Goal: Information Seeking & Learning: Learn about a topic

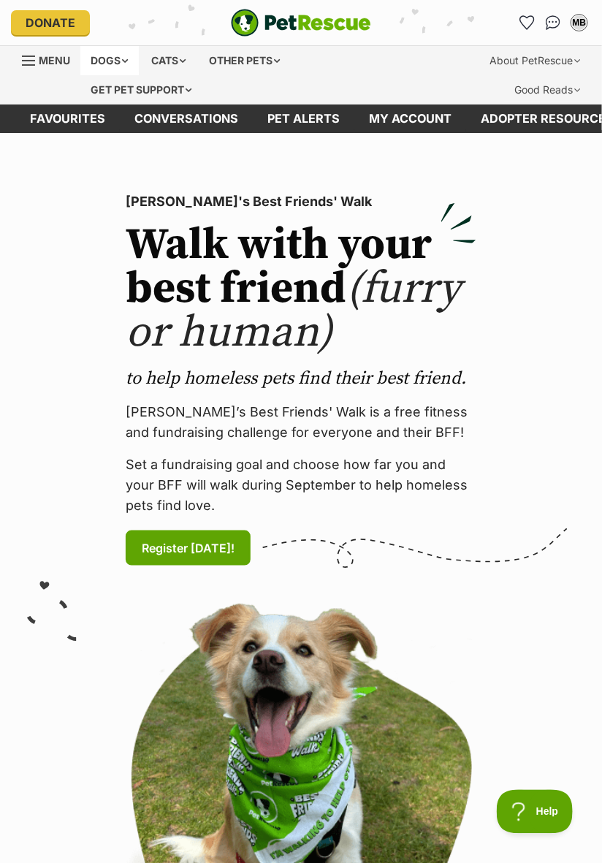
click at [99, 60] on div "Dogs" at bounding box center [109, 60] width 58 height 29
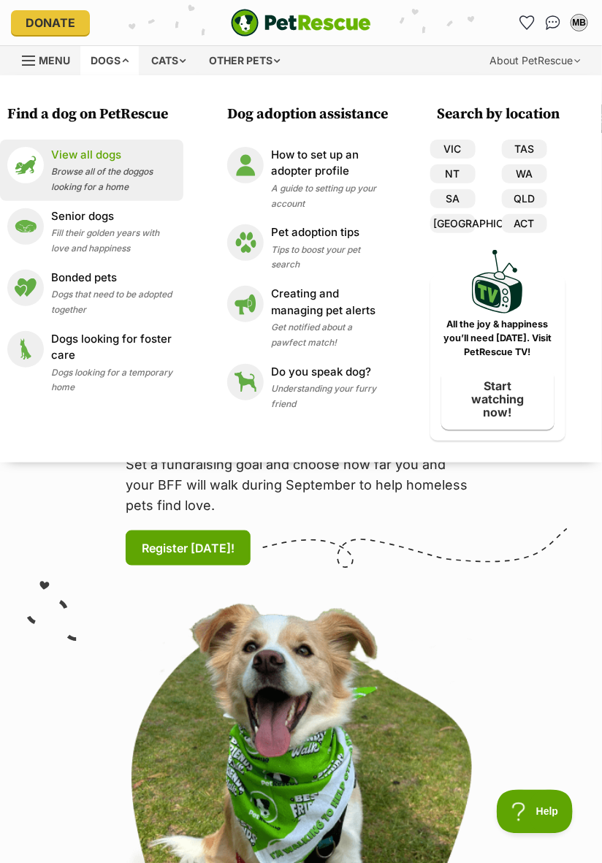
click at [70, 181] on span "Browse all of the doggos looking for a home" at bounding box center [102, 179] width 102 height 26
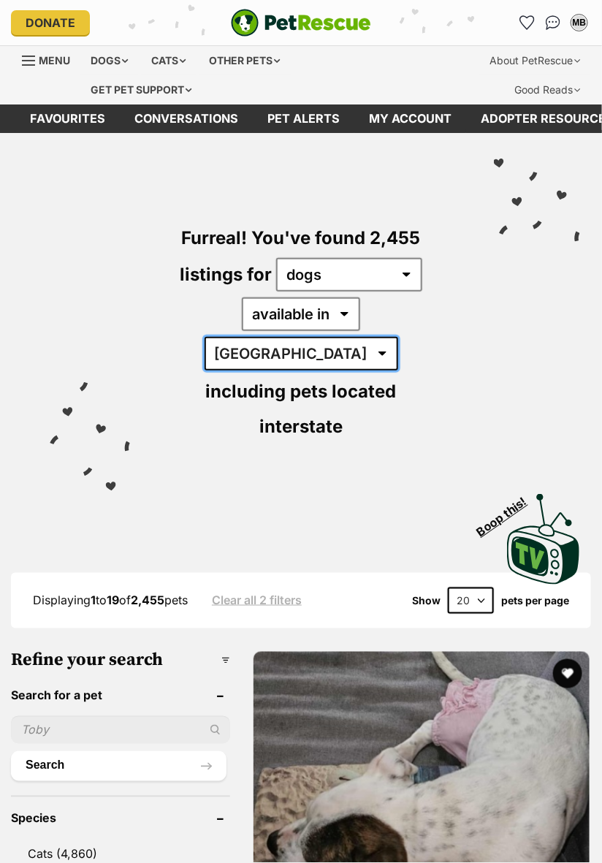
click at [346, 337] on select "Australia ACT NSW NT QLD SA TAS VIC WA" at bounding box center [302, 354] width 194 height 34
select select "VIC"
click at [311, 337] on select "Australia ACT NSW NT QLD SA TAS VIC WA" at bounding box center [302, 354] width 194 height 34
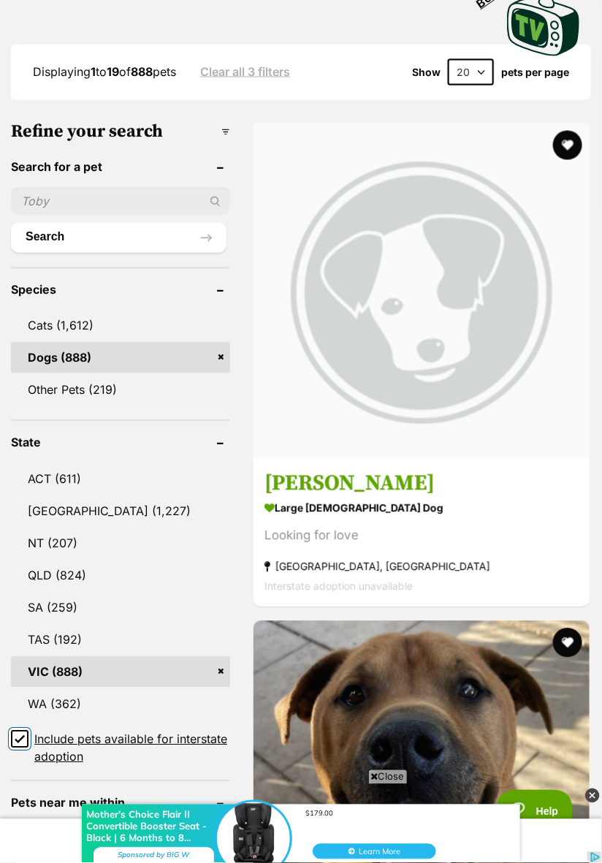
click at [18, 731] on input "Include pets available for interstate adoption" at bounding box center [20, 740] width 18 height 18
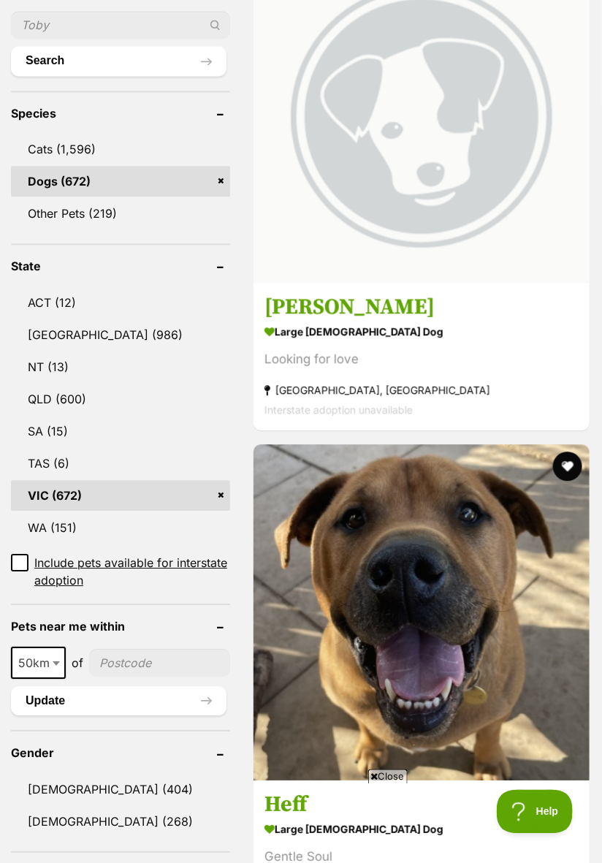
click at [53, 662] on b at bounding box center [56, 664] width 7 height 4
click at [34, 687] on button "Update" at bounding box center [119, 701] width 216 height 29
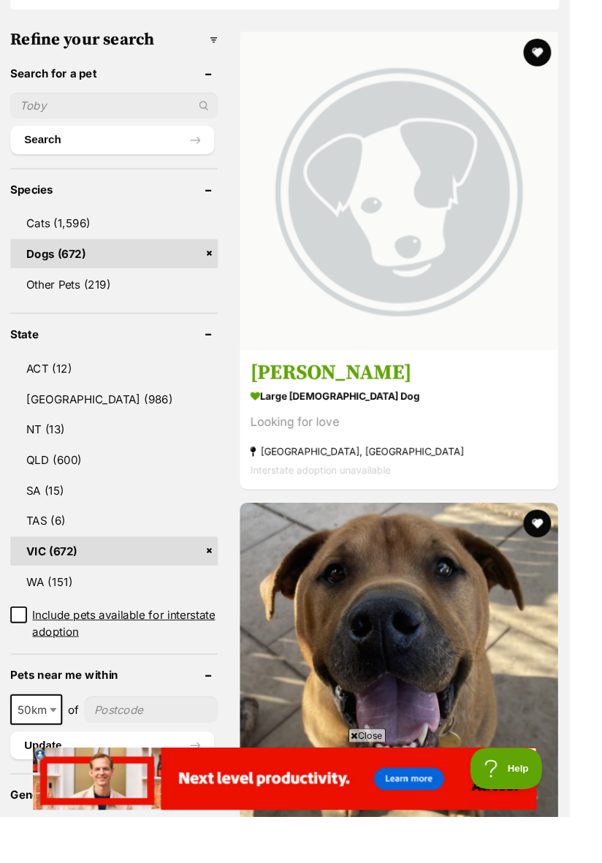
click at [105, 736] on input"] "postcode" at bounding box center [159, 750] width 141 height 28
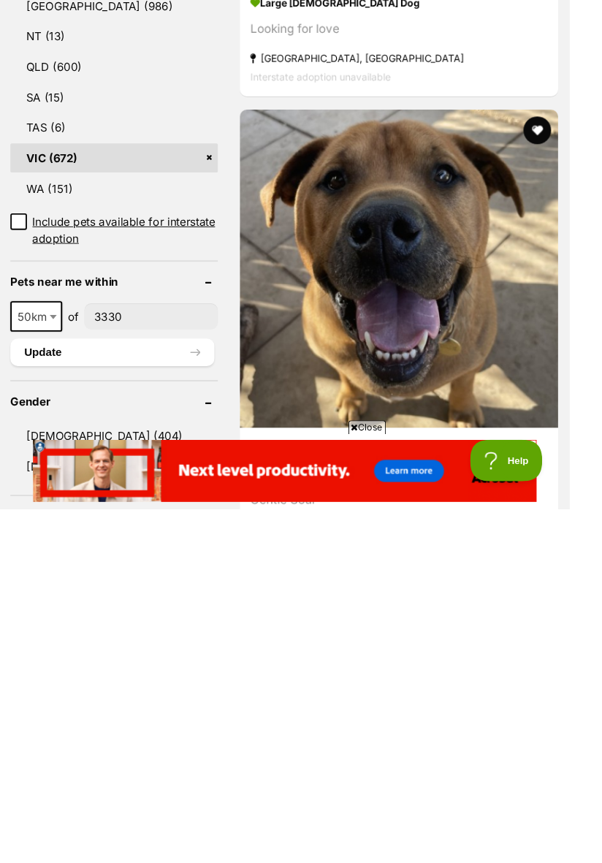
scroll to position [639, 0]
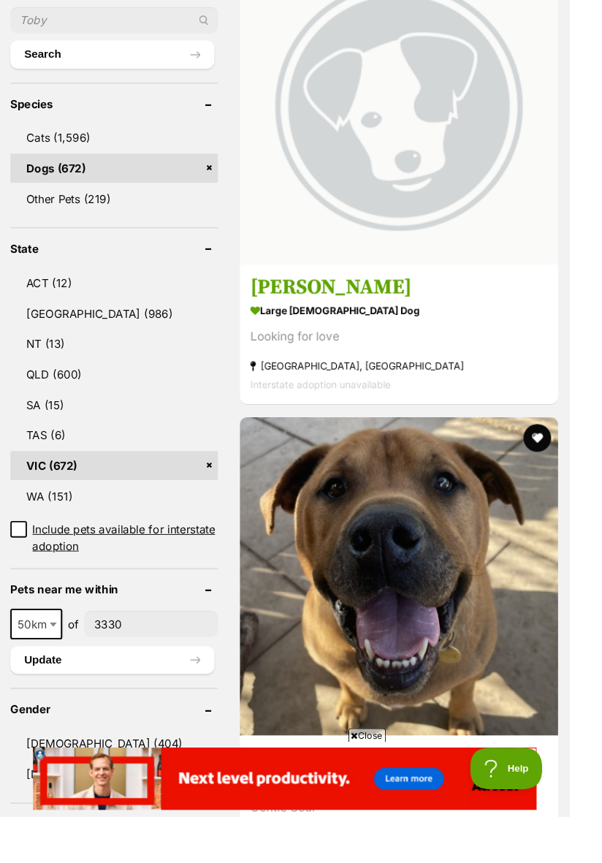
click at [141, 645] on input"] "3330" at bounding box center [159, 659] width 141 height 28
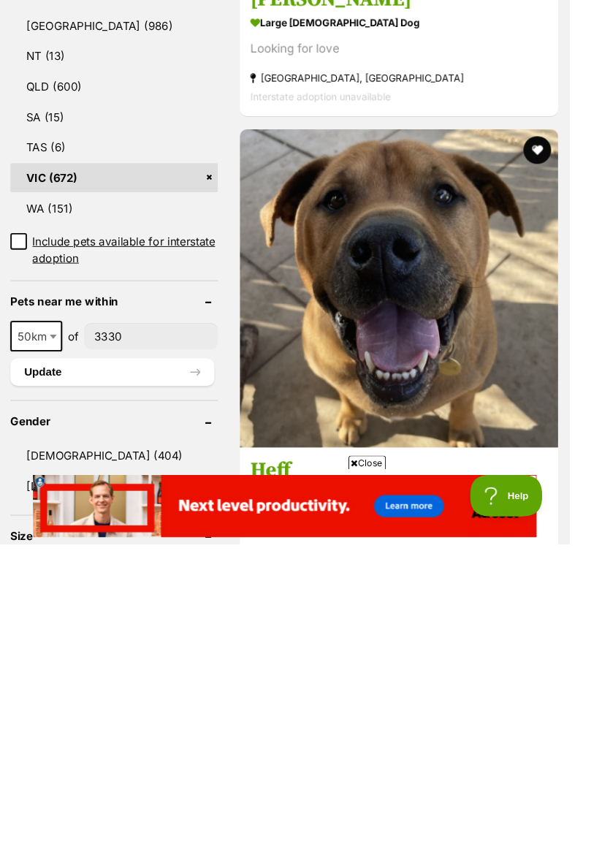
scroll to position [657, 0]
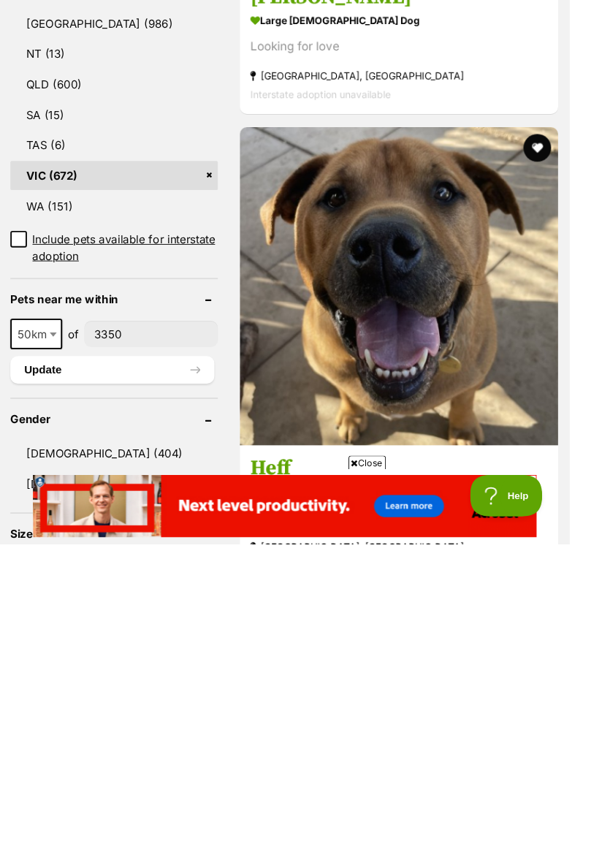
type input"] "3350"
click at [55, 640] on b at bounding box center [56, 642] width 7 height 4
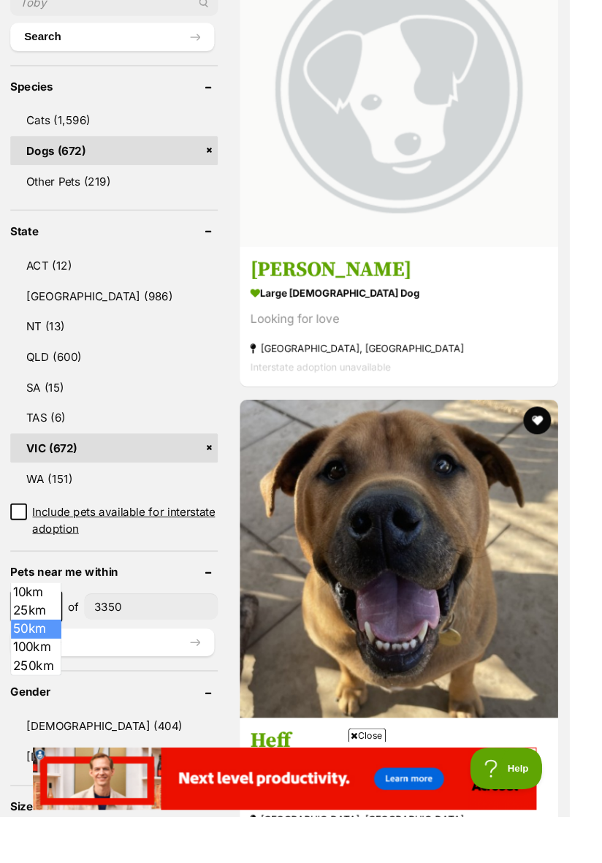
select select "100"
click at [31, 664] on button "Update" at bounding box center [119, 678] width 216 height 29
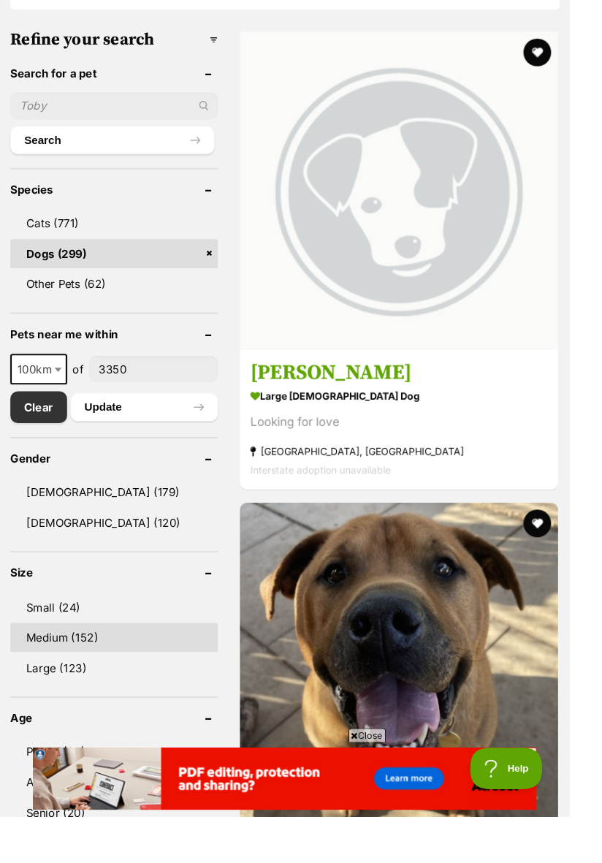
click at [39, 680] on link "Medium (152)" at bounding box center [120, 674] width 219 height 31
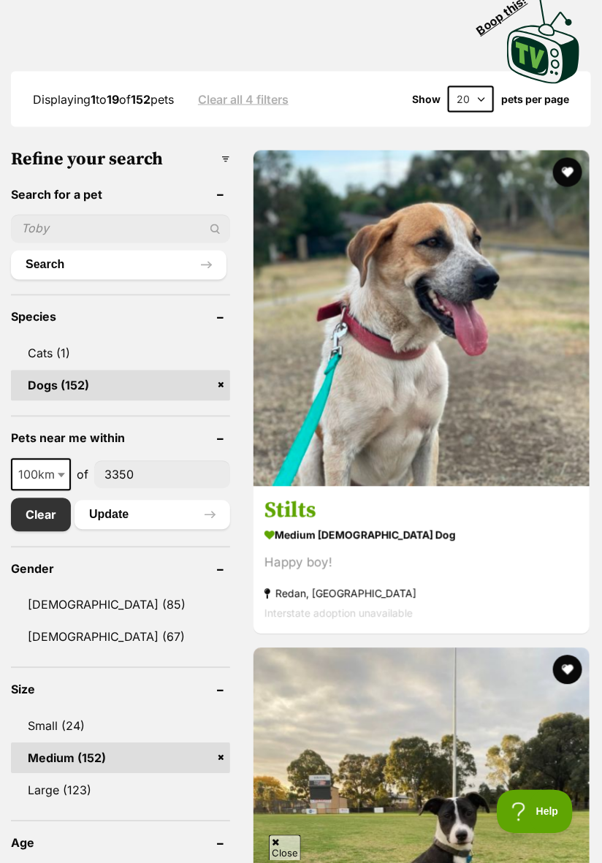
scroll to position [409, 0]
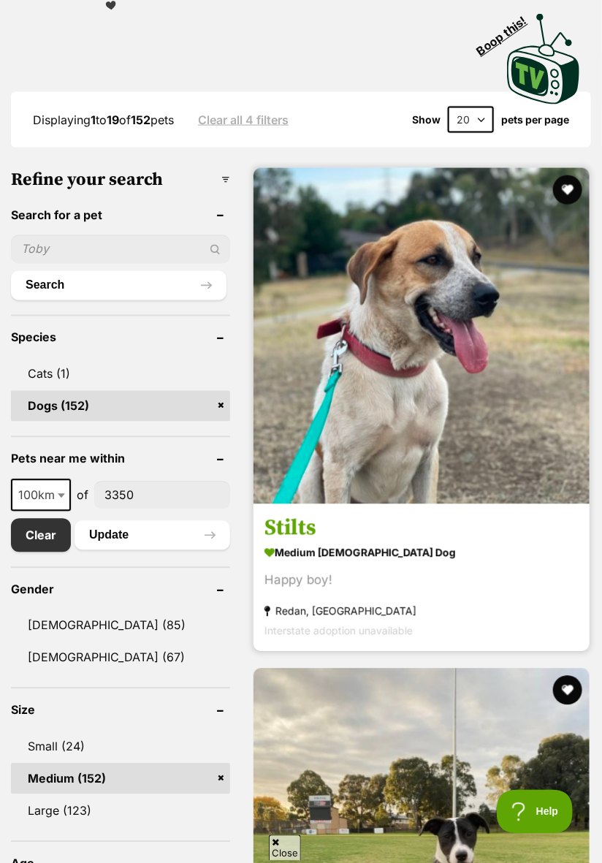
click img
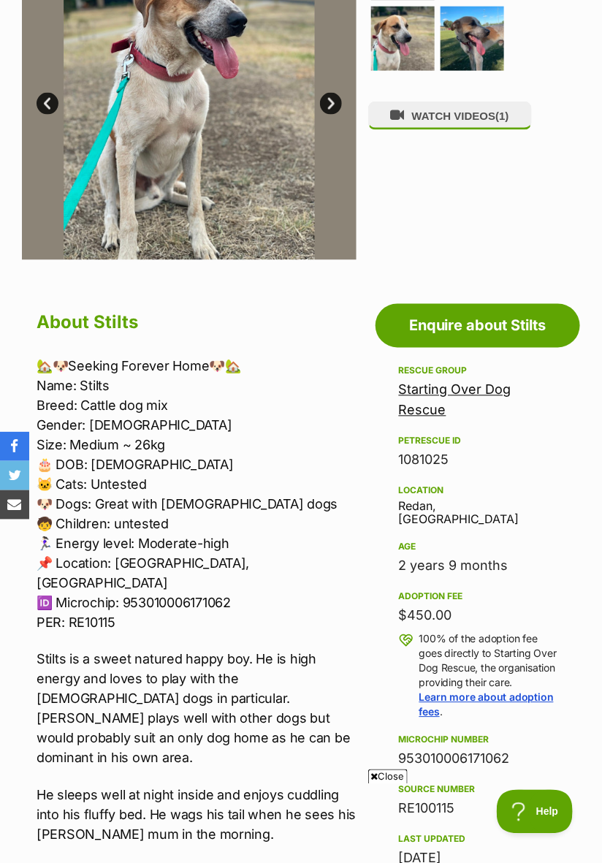
scroll to position [428, 0]
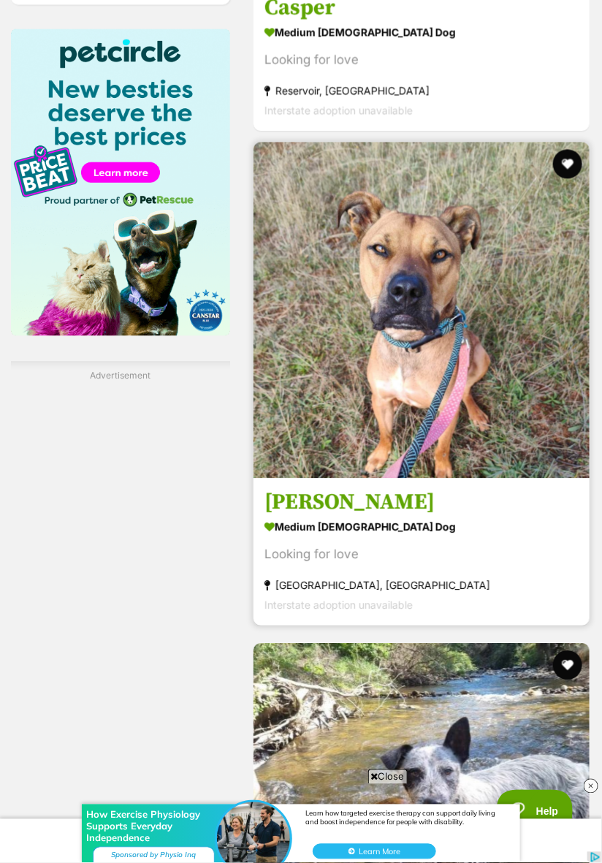
click at [354, 438] on img at bounding box center [422, 310] width 336 height 336
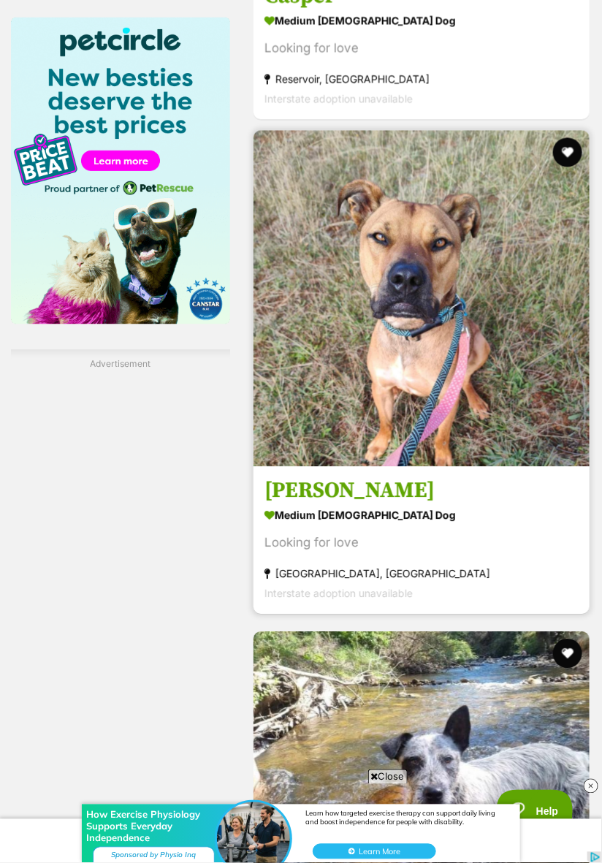
scroll to position [1976, 0]
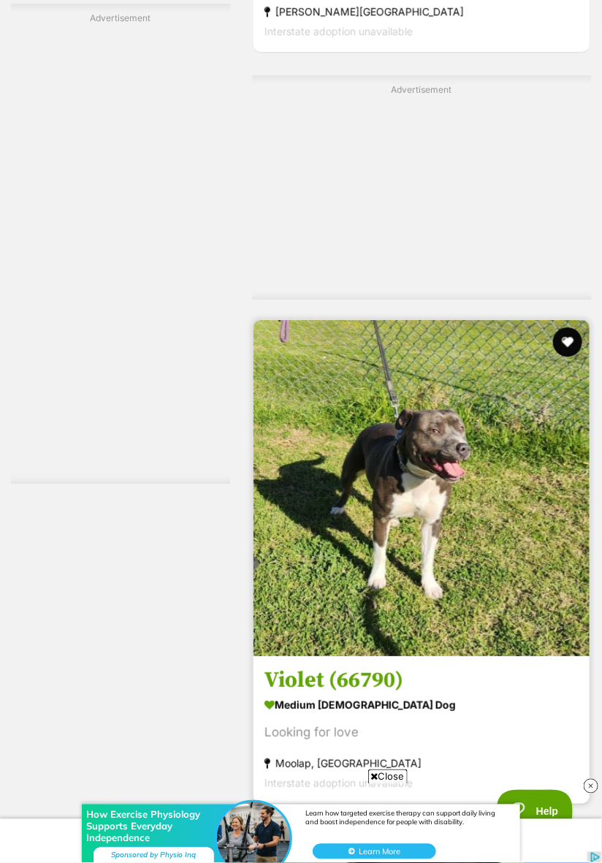
click at [328, 624] on img at bounding box center [422, 488] width 336 height 336
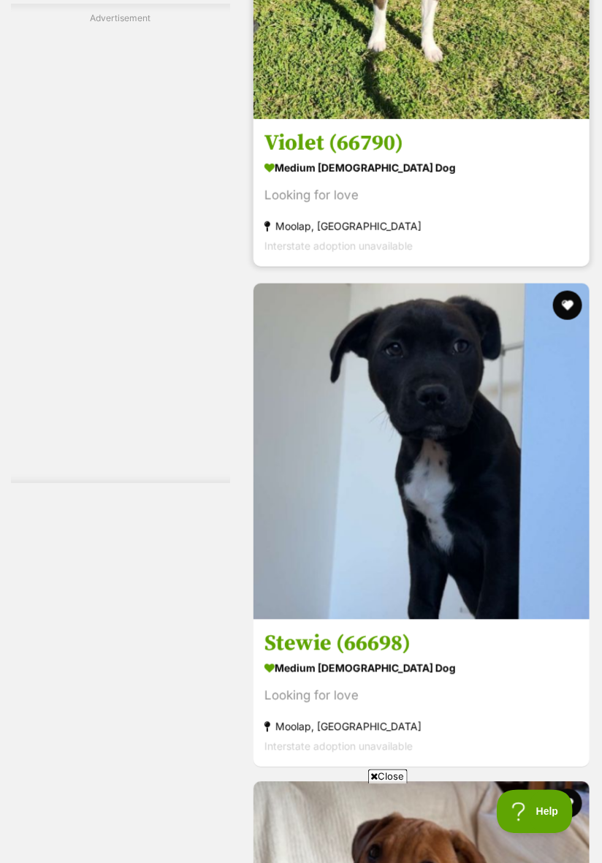
scroll to position [0, 0]
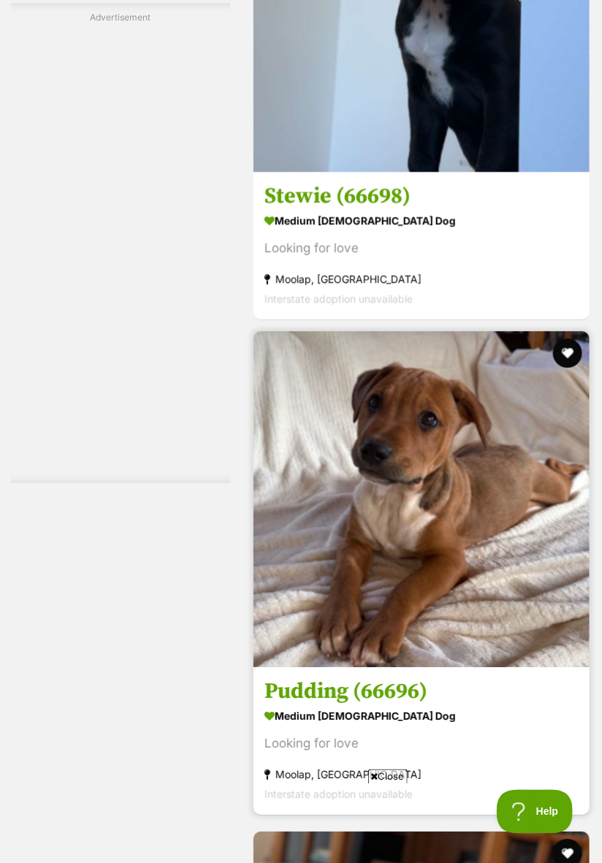
click at [330, 643] on img at bounding box center [422, 499] width 336 height 336
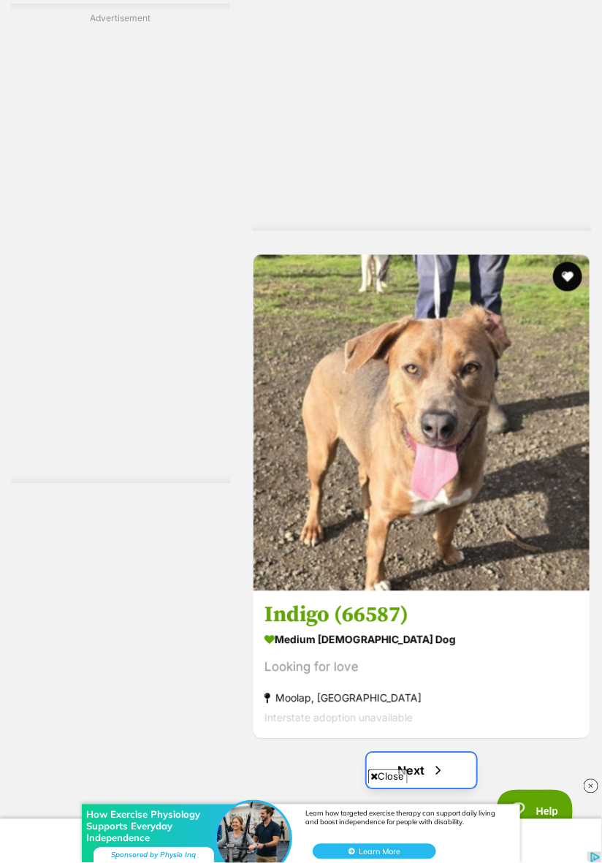
click at [398, 771] on link "Next" at bounding box center [422, 771] width 110 height 35
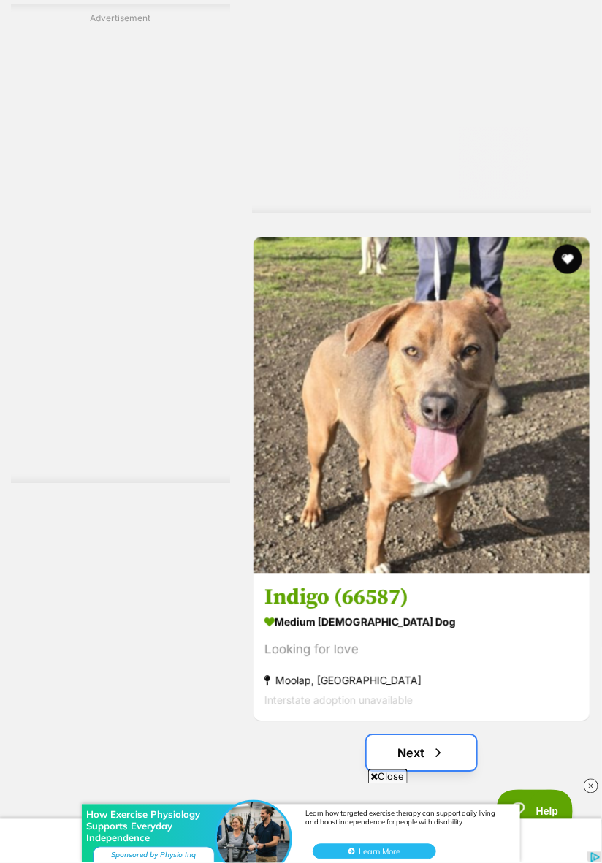
scroll to position [10714, 0]
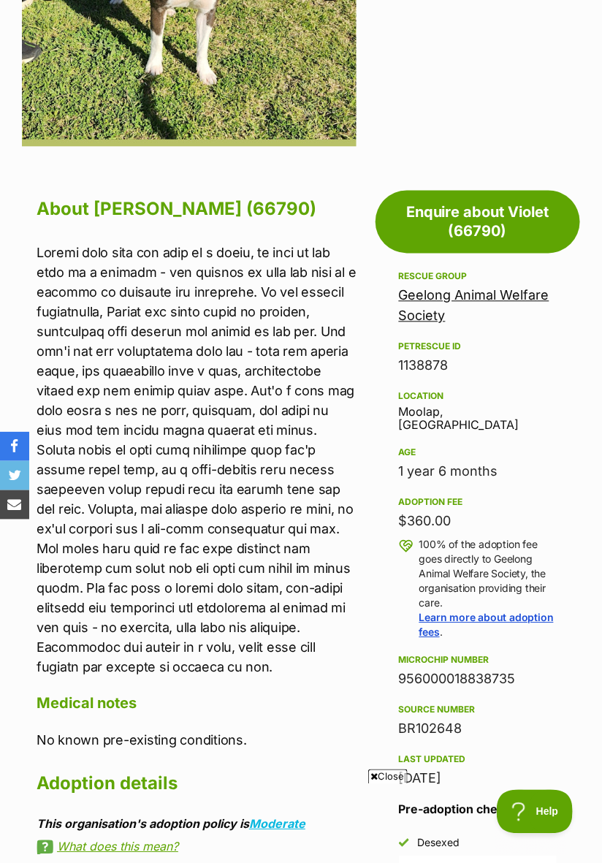
scroll to position [542, 0]
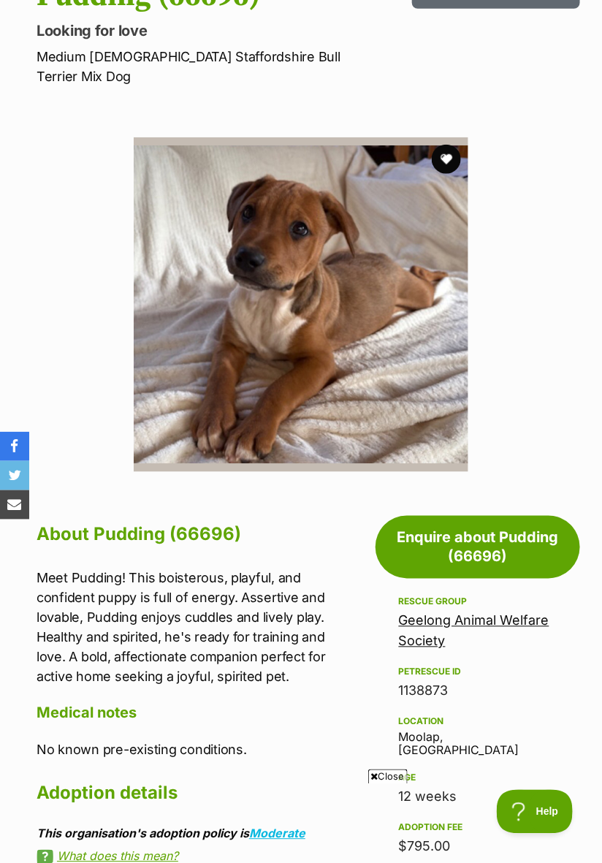
scroll to position [216, 0]
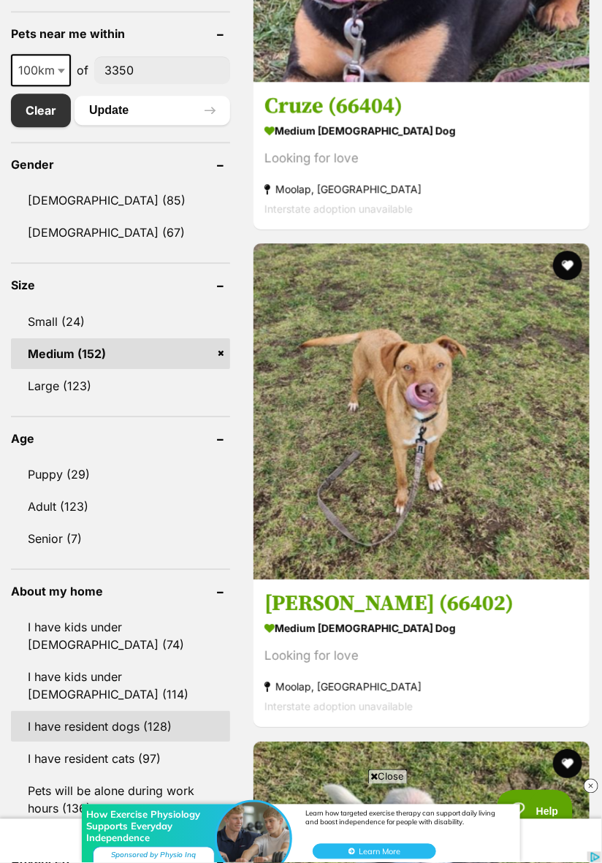
click at [46, 714] on link "I have resident dogs (128)" at bounding box center [120, 726] width 219 height 31
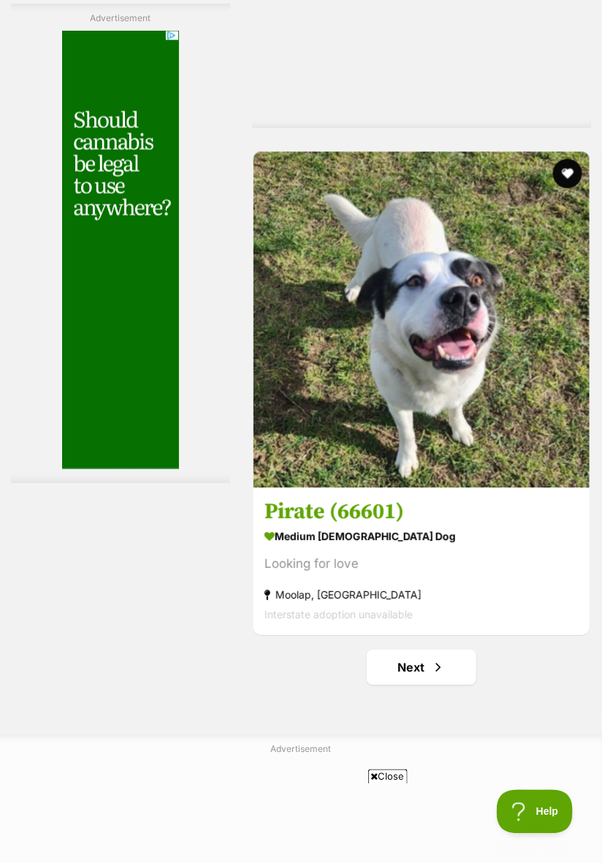
scroll to position [10794, 0]
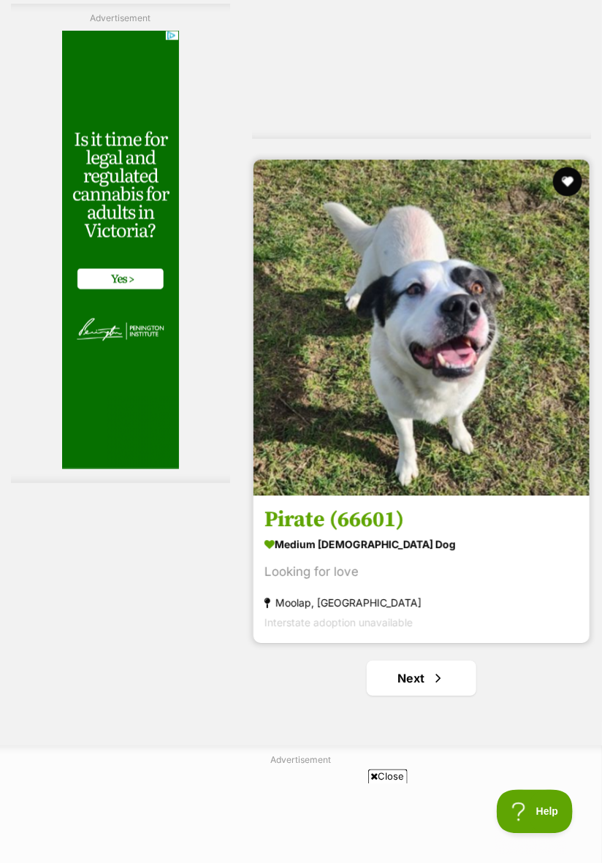
click at [305, 464] on img at bounding box center [422, 328] width 336 height 336
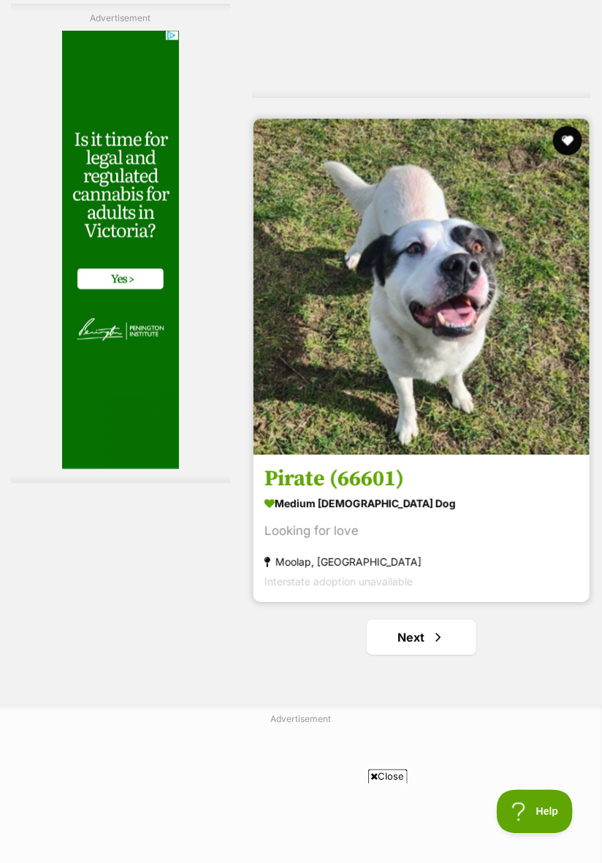
scroll to position [10841, 0]
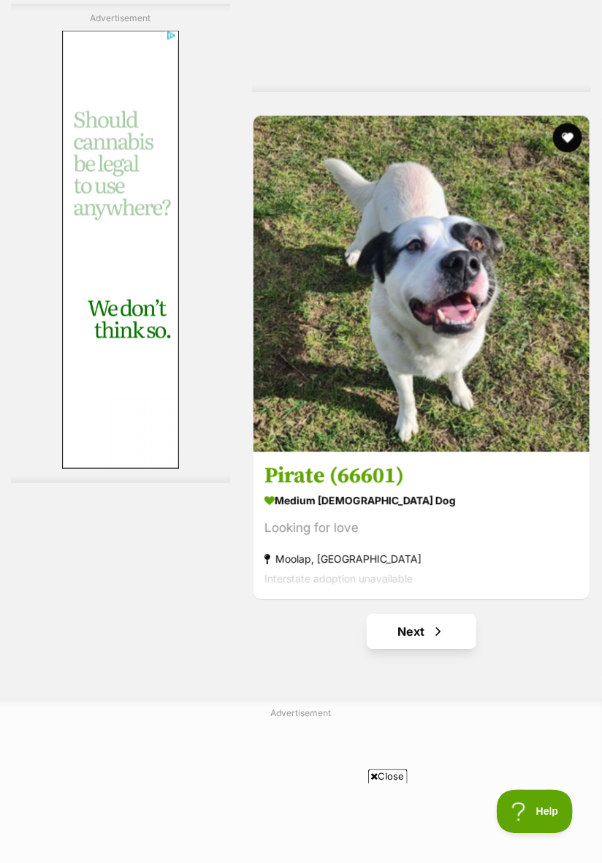
click at [401, 647] on link "Next" at bounding box center [422, 632] width 110 height 35
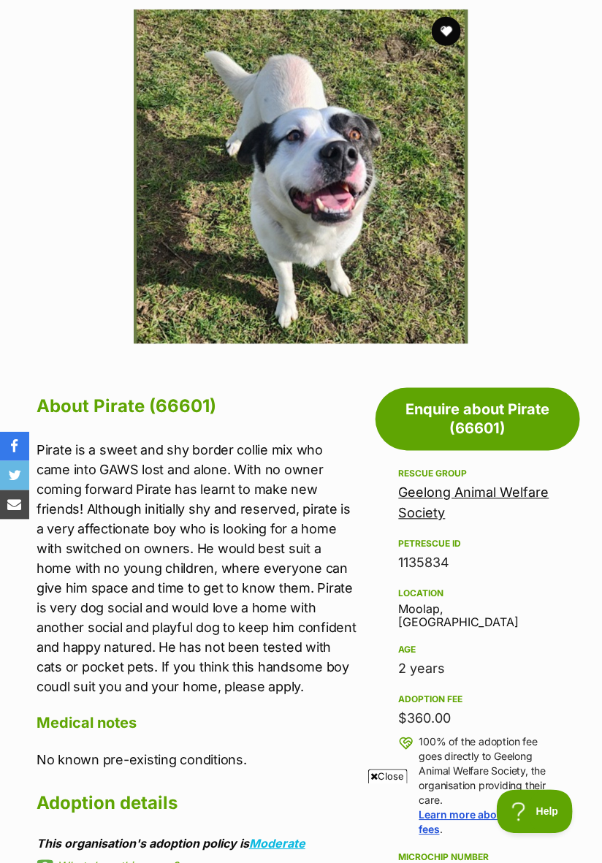
scroll to position [346, 0]
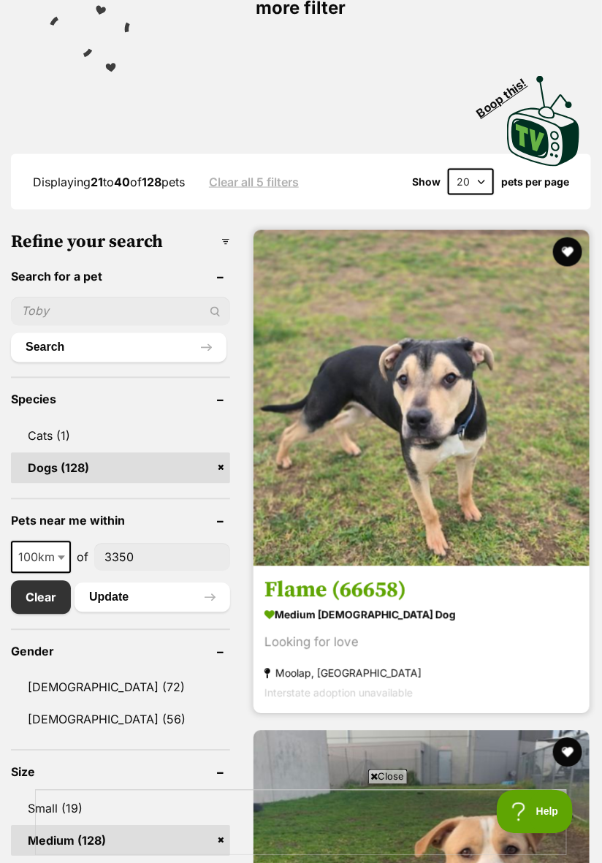
click at [355, 526] on img at bounding box center [422, 398] width 336 height 336
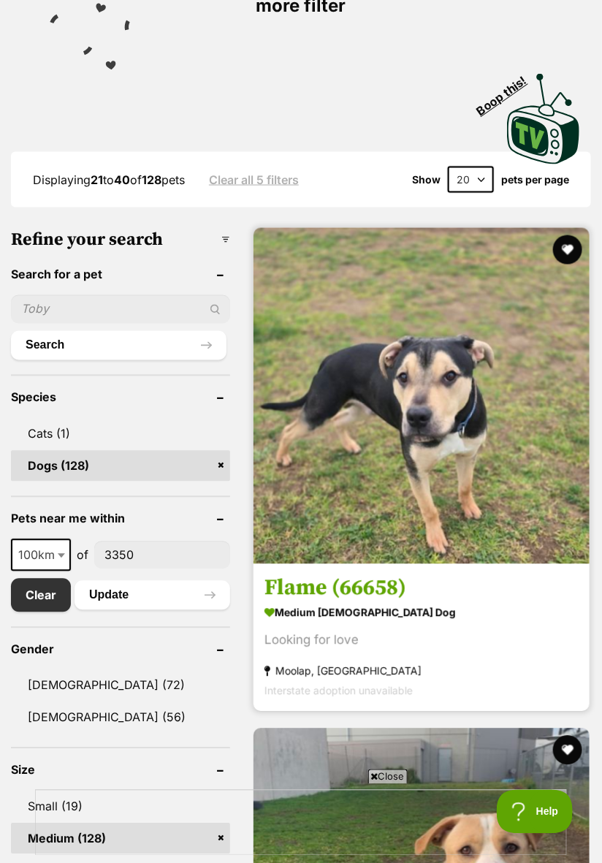
scroll to position [429, 0]
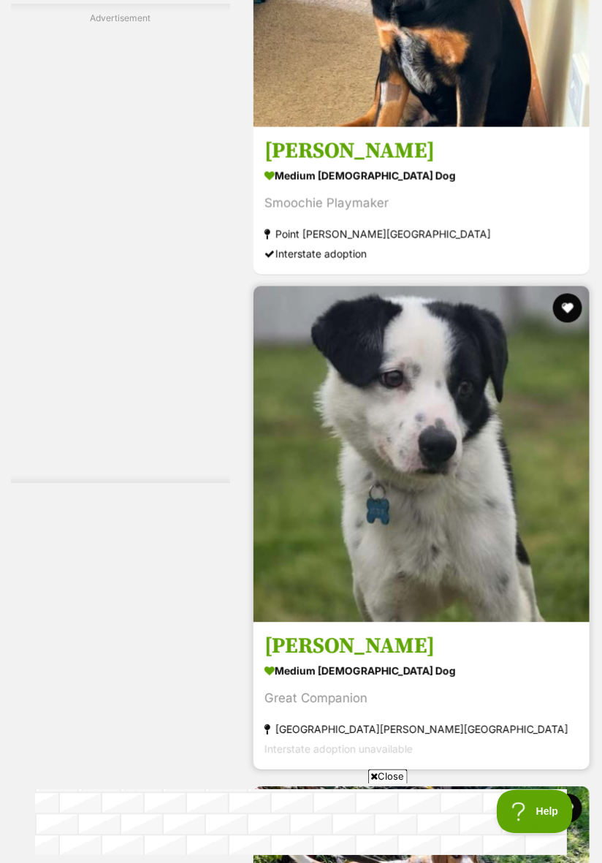
click at [327, 599] on img at bounding box center [422, 455] width 336 height 336
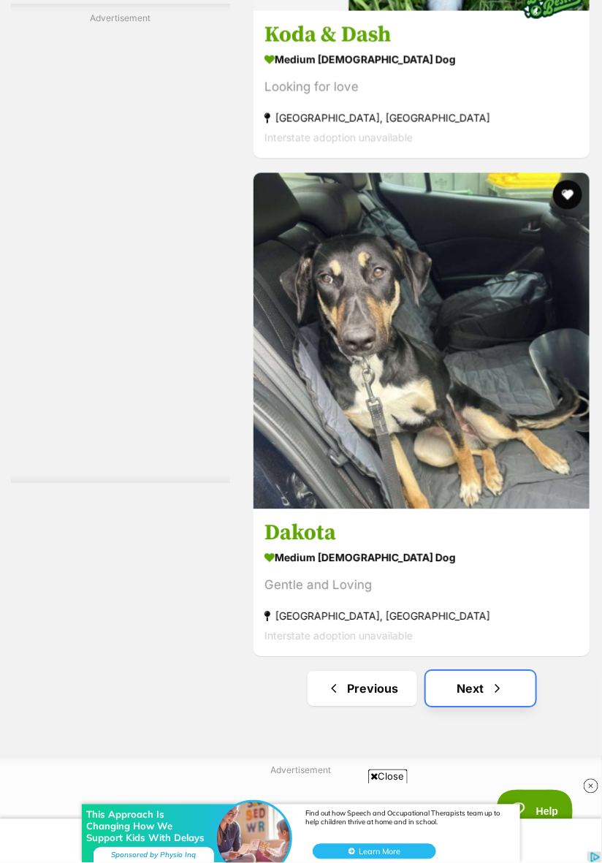
click at [466, 703] on link "Next" at bounding box center [481, 689] width 110 height 35
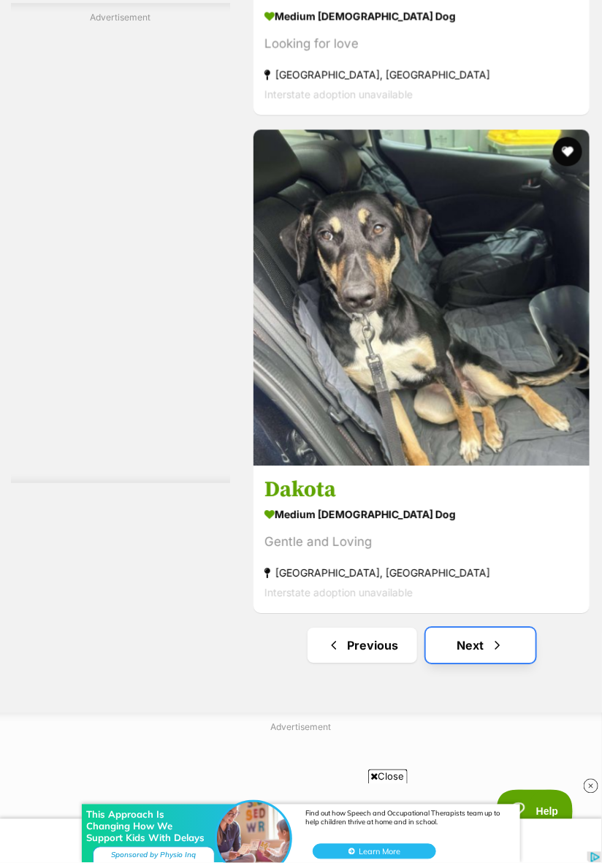
scroll to position [10887, 0]
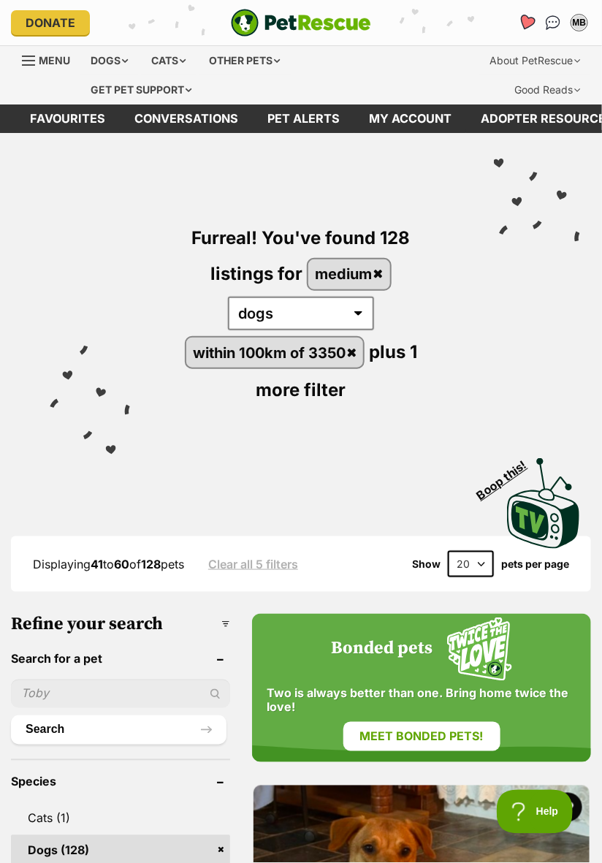
click at [526, 18] on icon "Favourites" at bounding box center [527, 22] width 18 height 17
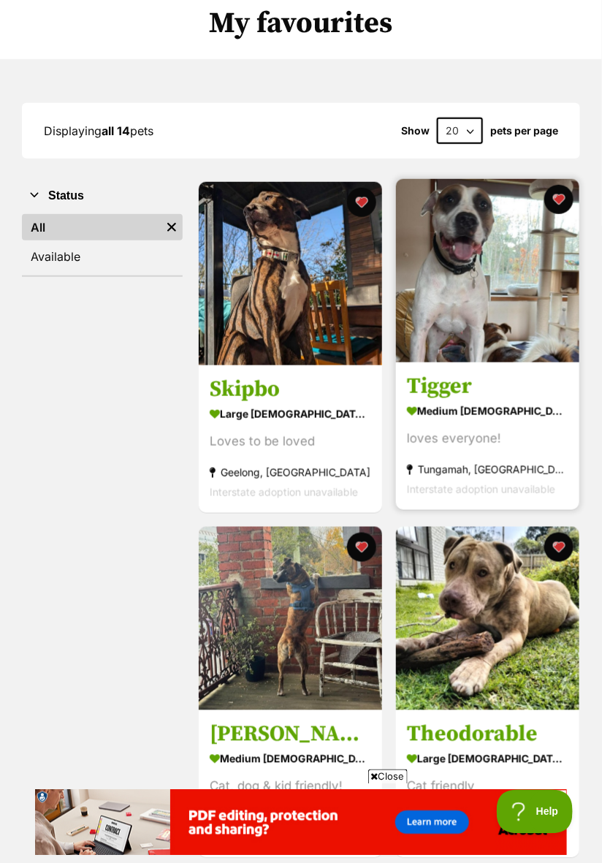
click at [498, 365] on link at bounding box center [487, 358] width 183 height 15
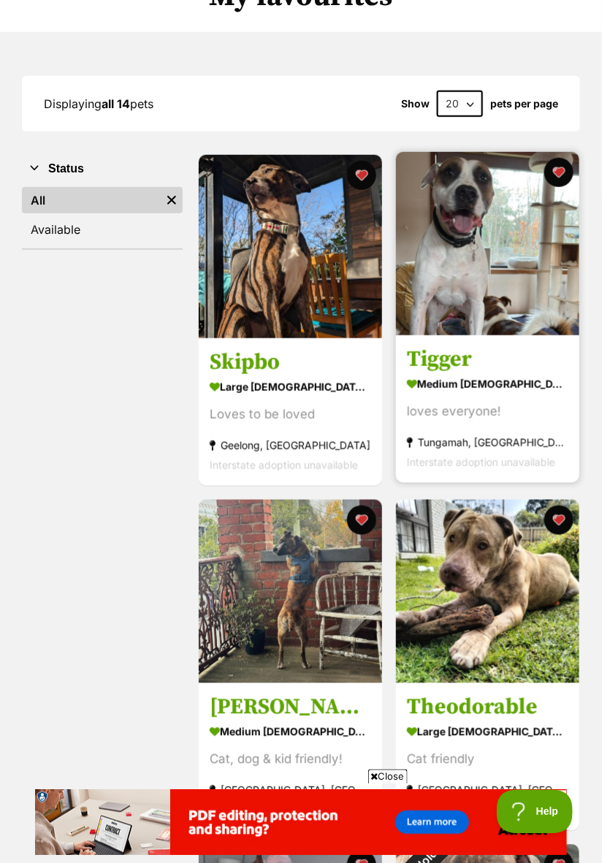
scroll to position [193, 0]
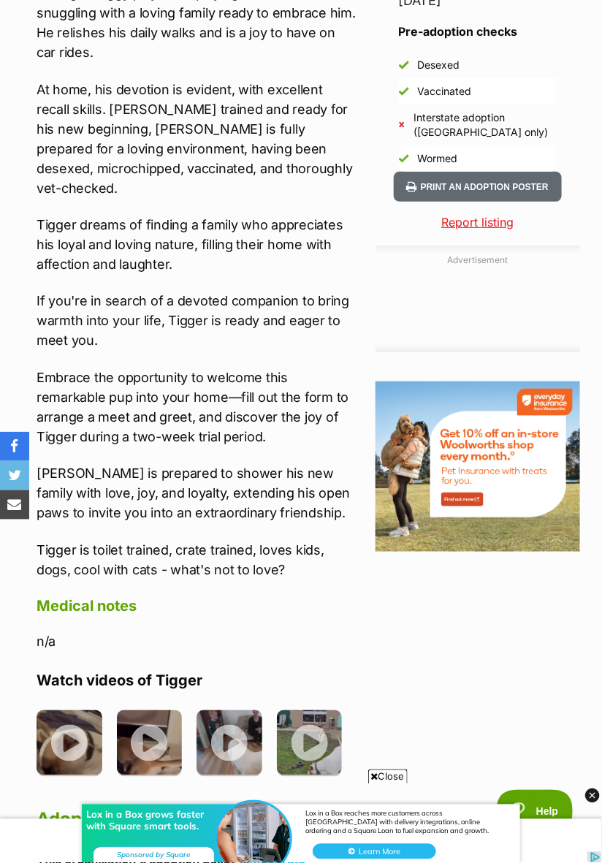
scroll to position [1289, 0]
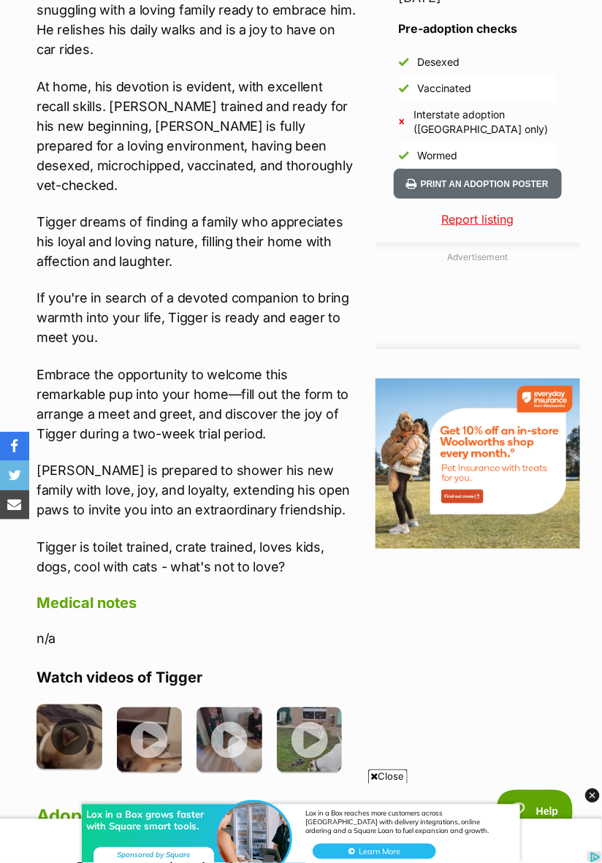
click at [67, 705] on img at bounding box center [70, 738] width 66 height 66
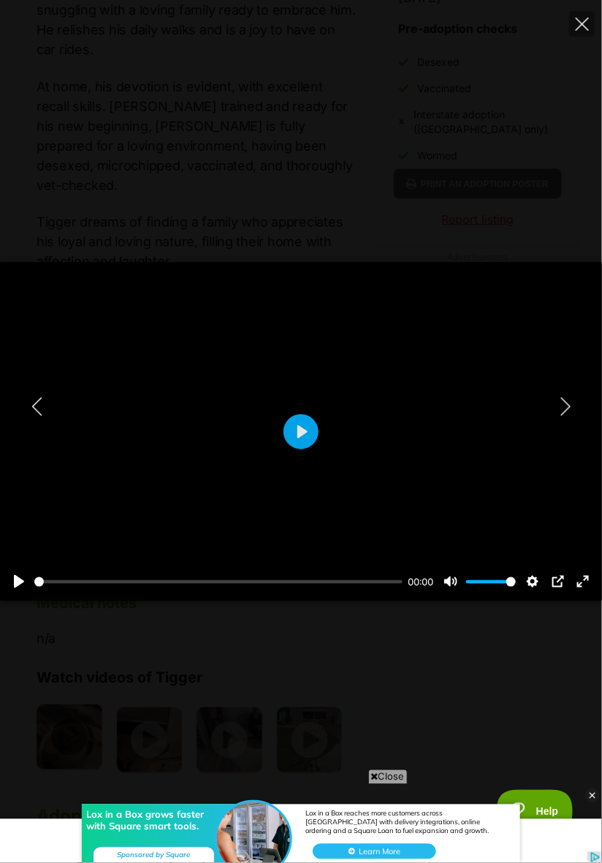
scroll to position [0, 0]
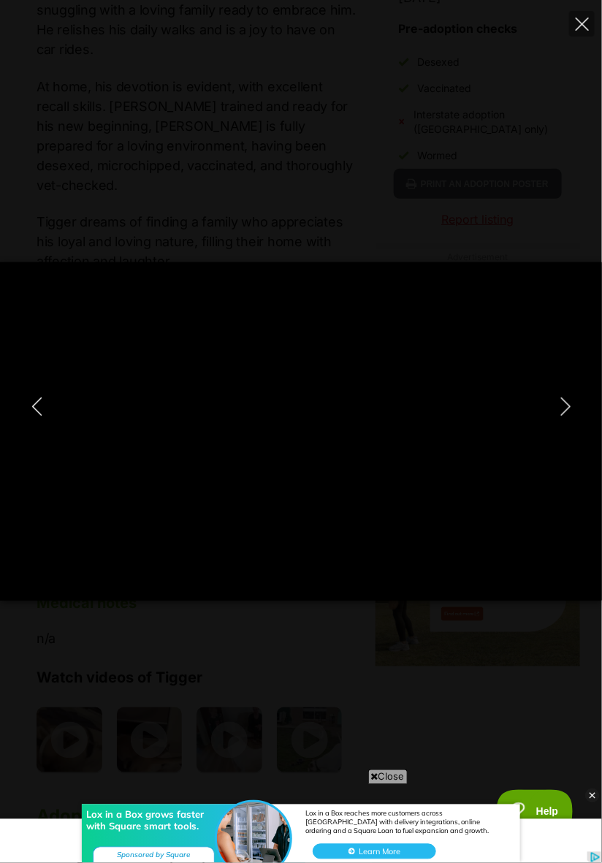
click at [564, 416] on icon "Next" at bounding box center [566, 407] width 18 height 18
type input "40.82"
click at [563, 416] on icon "Next" at bounding box center [566, 407] width 18 height 18
type input "52.62"
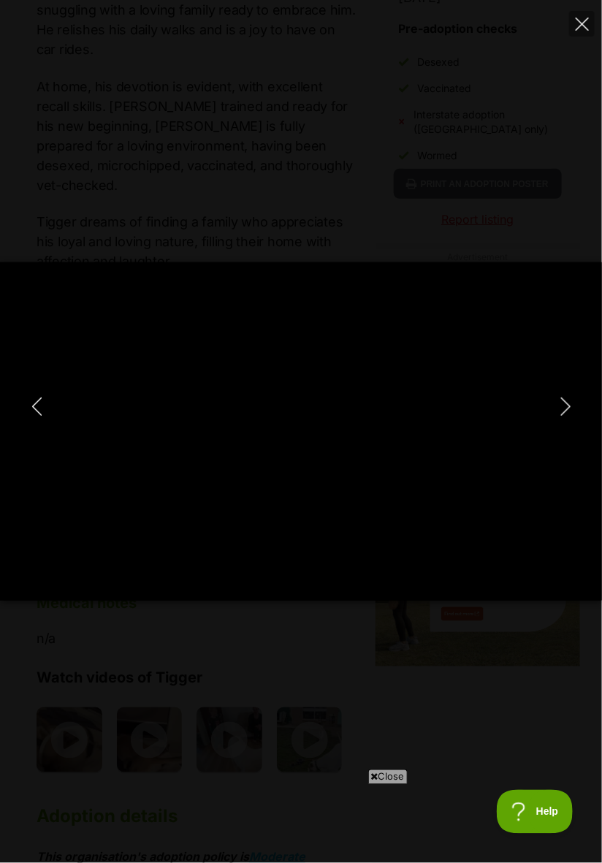
type input "100"
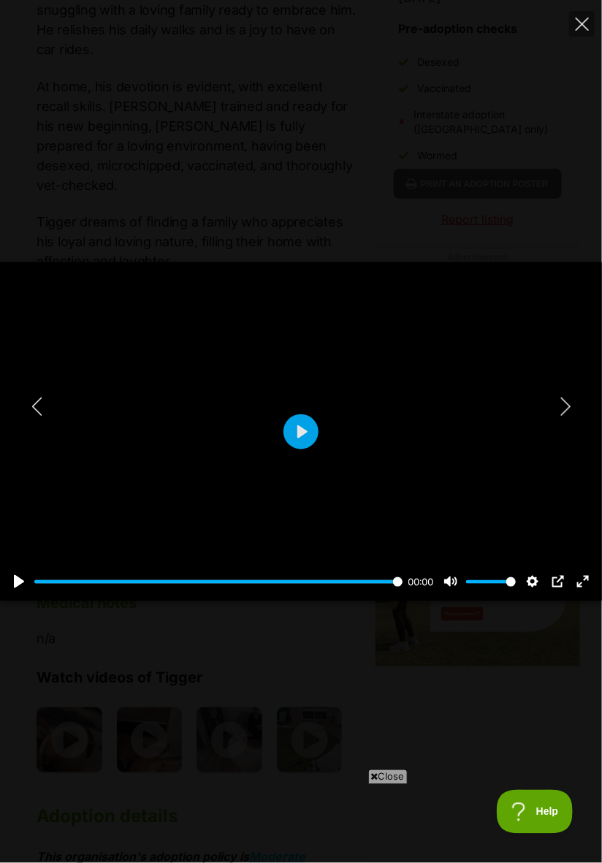
click at [567, 416] on icon "Next" at bounding box center [566, 407] width 10 height 18
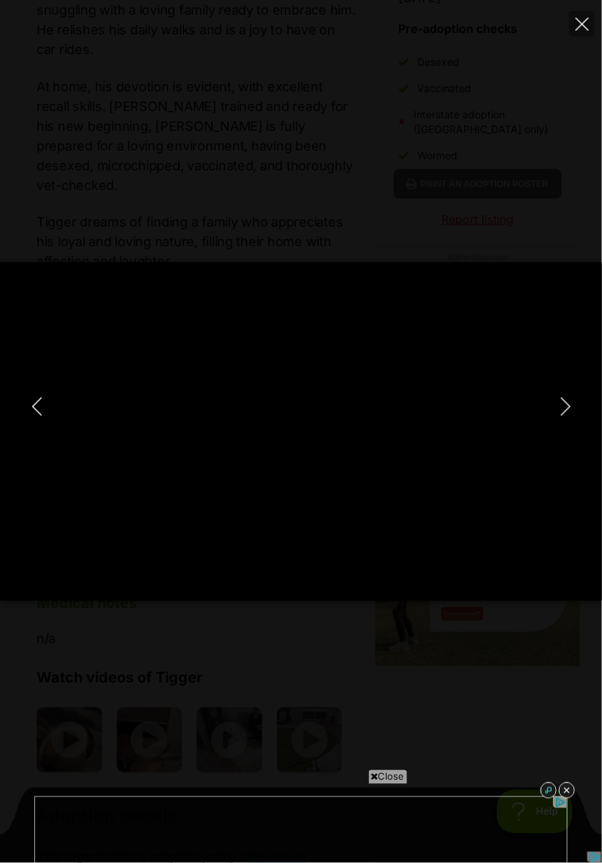
type input "100"
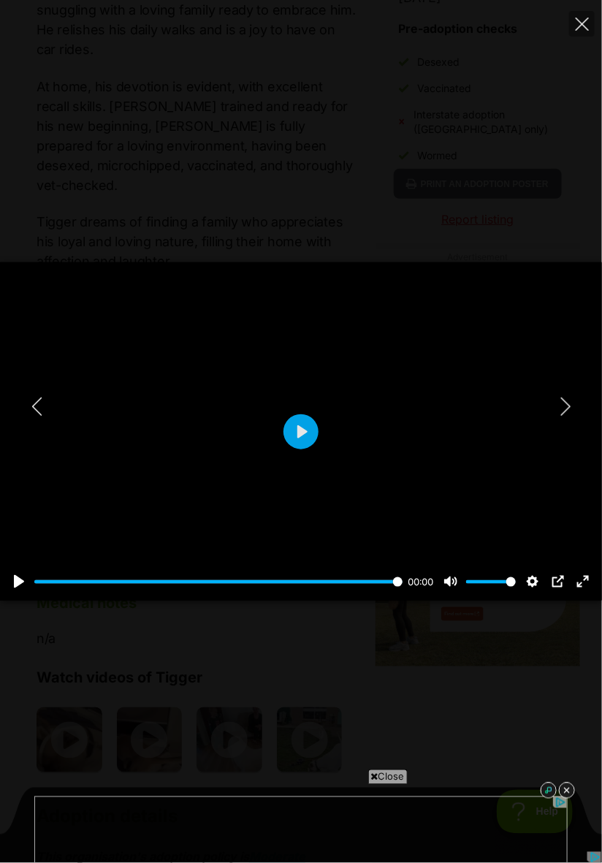
click at [561, 416] on icon "Next" at bounding box center [566, 407] width 18 height 18
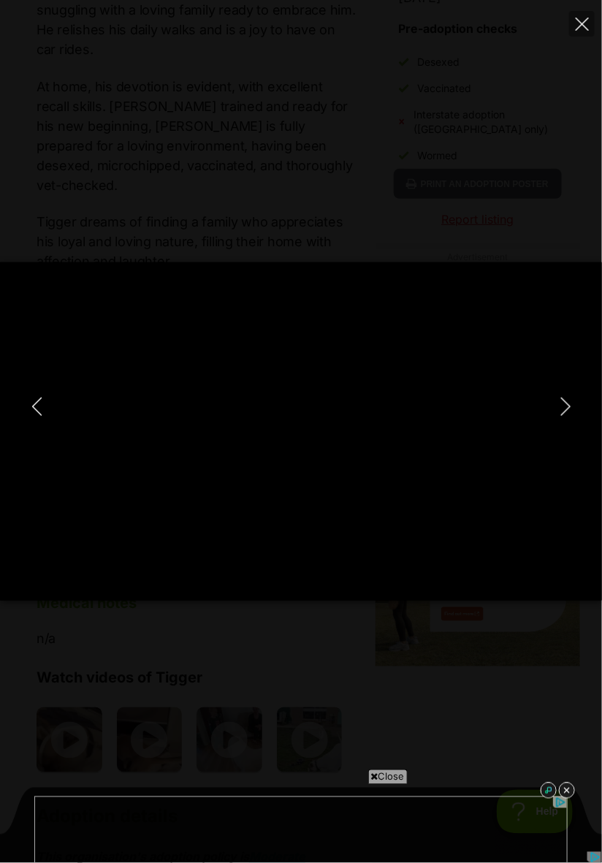
type input "45.01"
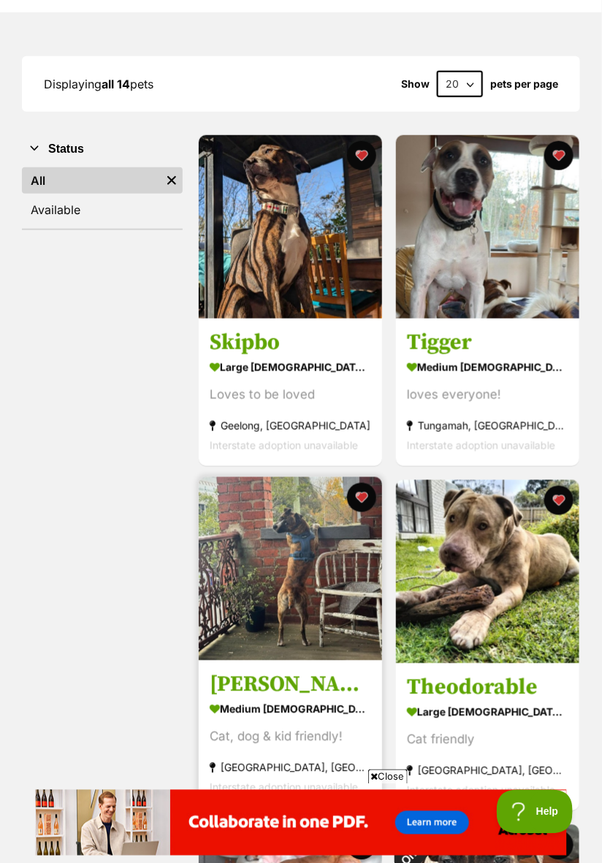
click at [331, 613] on img at bounding box center [290, 568] width 183 height 183
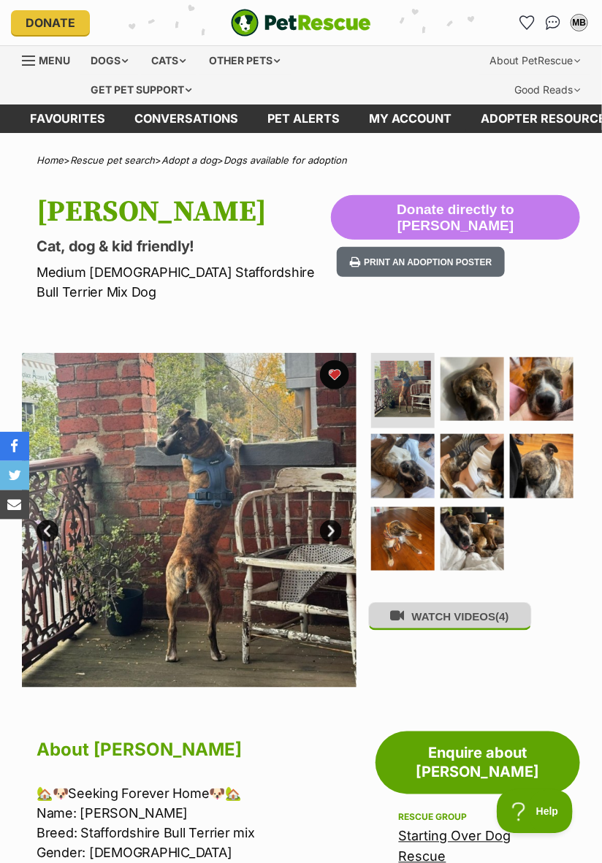
click at [436, 602] on button "WATCH VIDEOS (4)" at bounding box center [450, 616] width 164 height 29
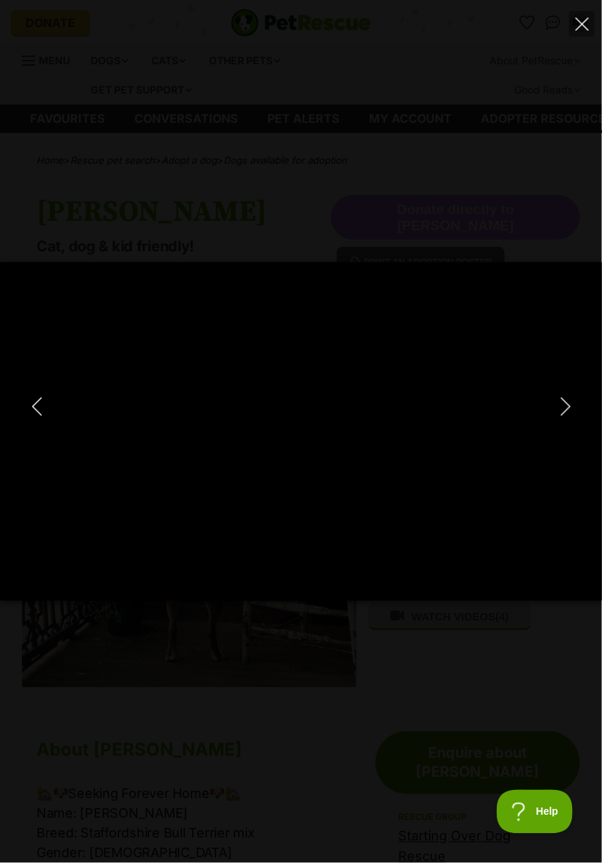
type input "100"
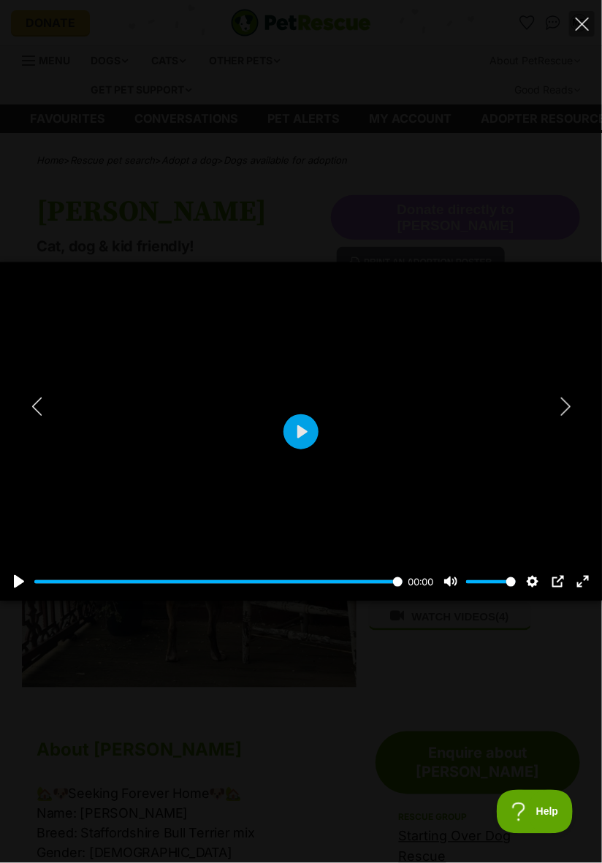
click at [553, 412] on button "Next" at bounding box center [565, 406] width 29 height 37
click at [555, 416] on button "Next" at bounding box center [565, 406] width 29 height 37
type input "78.34"
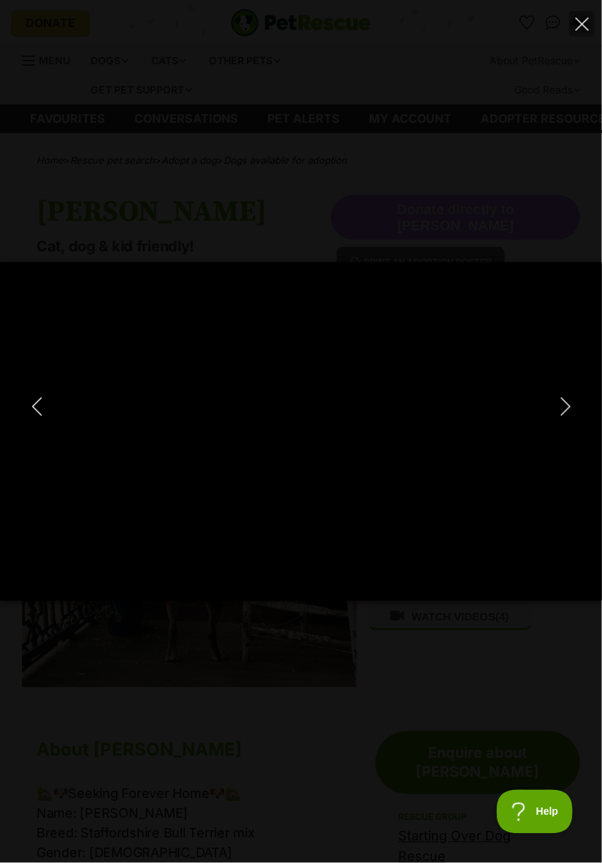
type input "100"
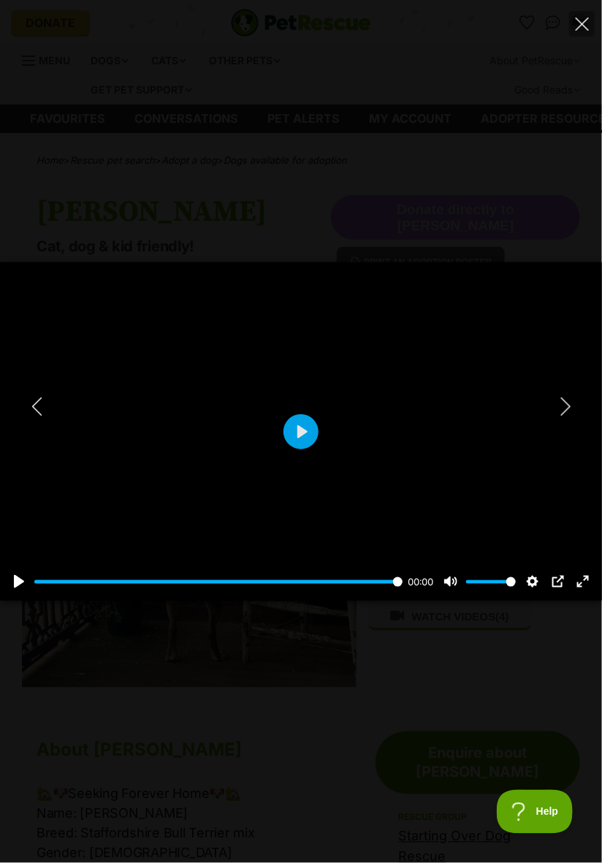
click at [556, 412] on button "Next" at bounding box center [565, 406] width 29 height 37
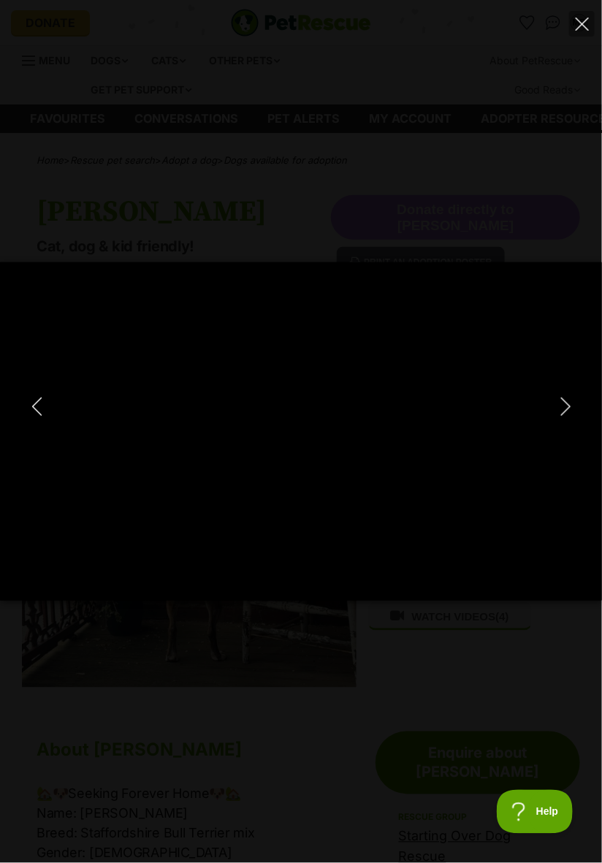
type input "100"
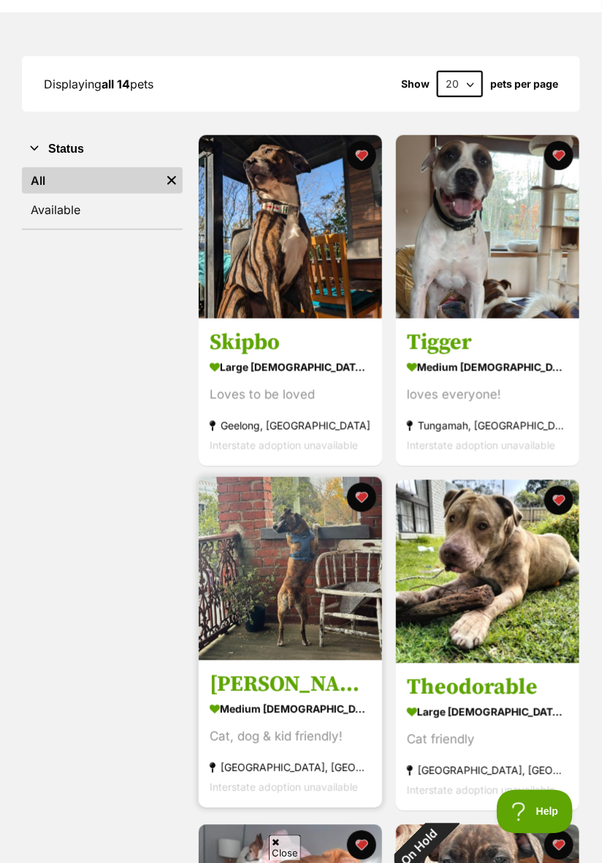
click at [257, 623] on img at bounding box center [290, 568] width 183 height 183
